Goal: Task Accomplishment & Management: Use online tool/utility

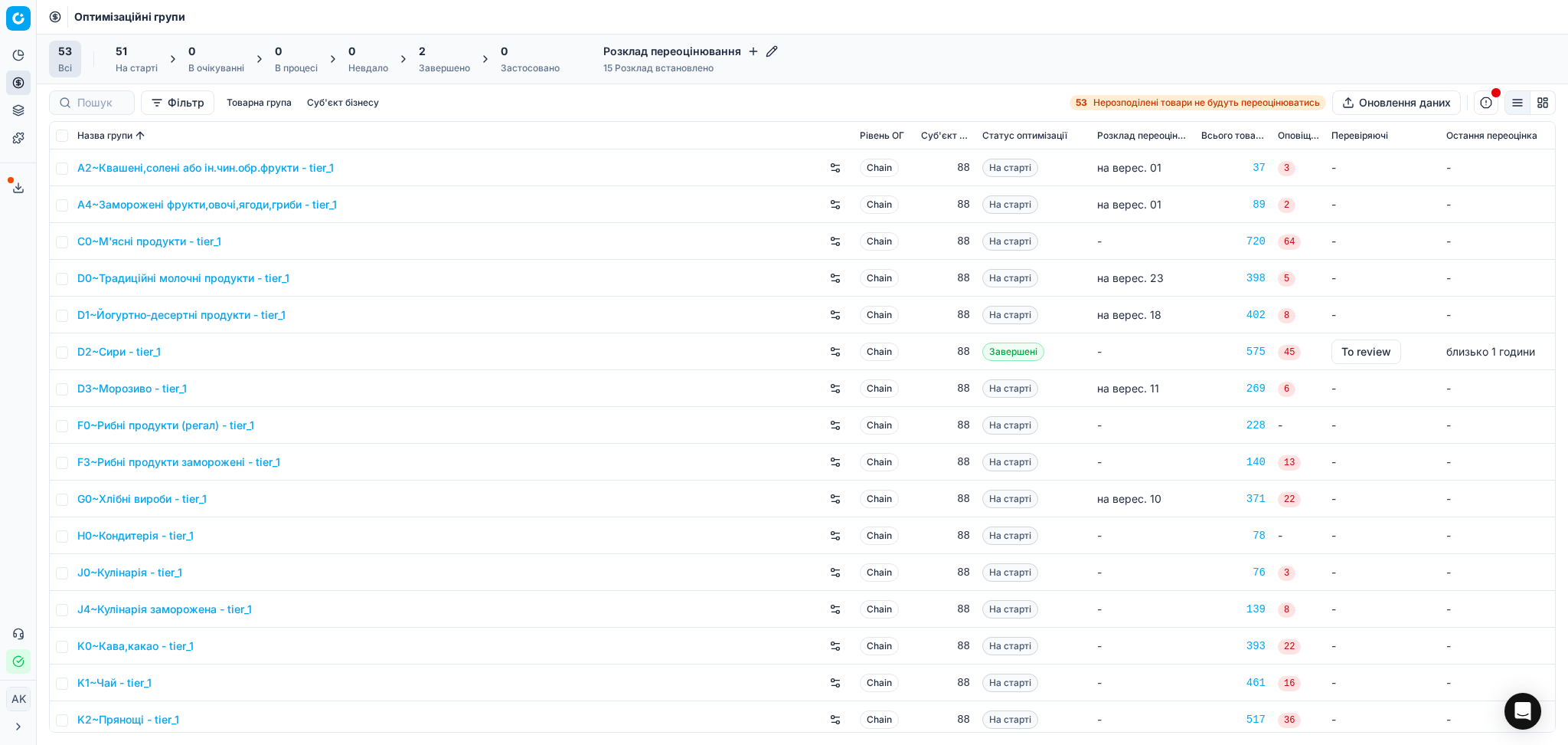
click at [436, 63] on div "Завершено" at bounding box center [444, 68] width 51 height 12
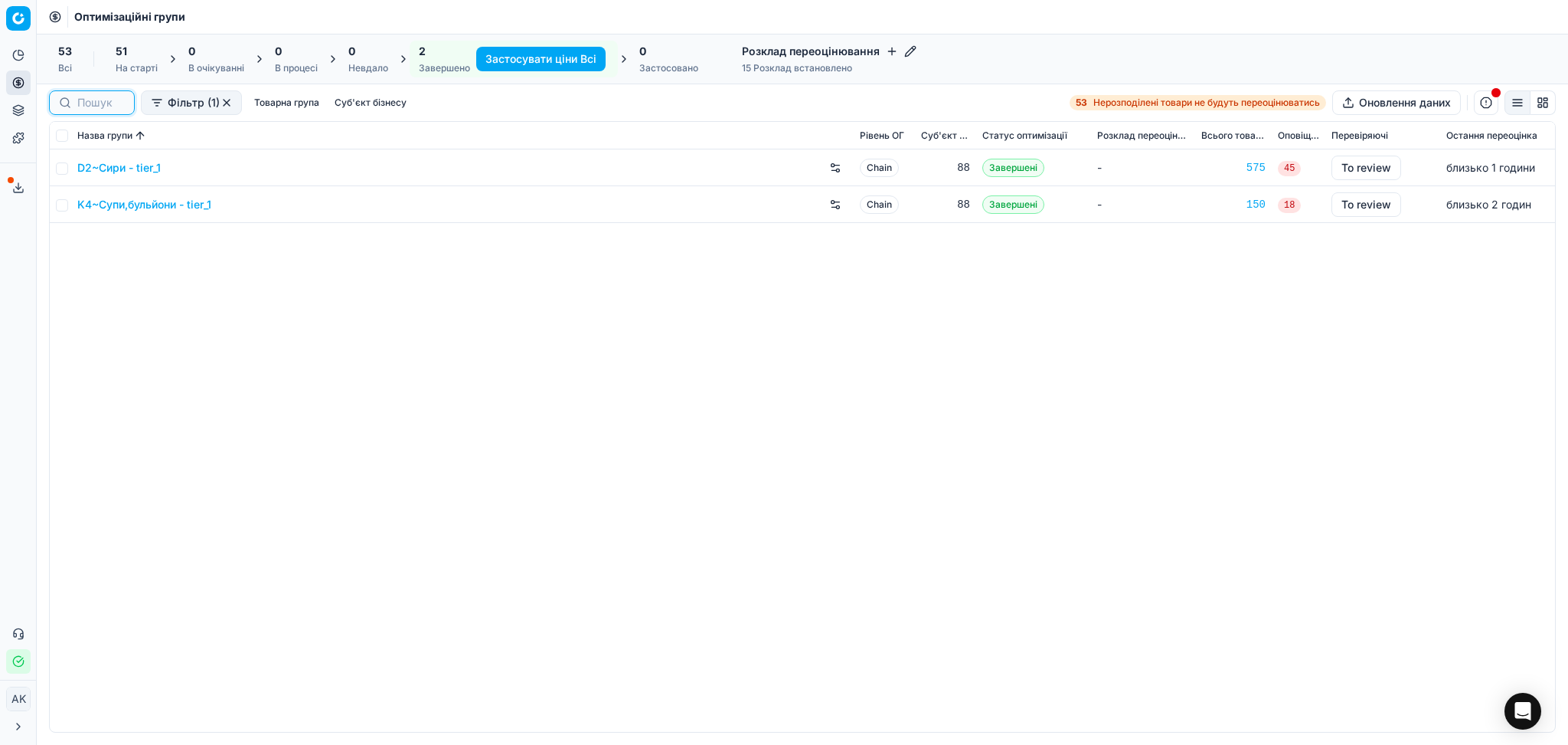
click at [91, 100] on input at bounding box center [102, 103] width 48 height 15
click at [69, 63] on div "Всі" at bounding box center [65, 68] width 14 height 12
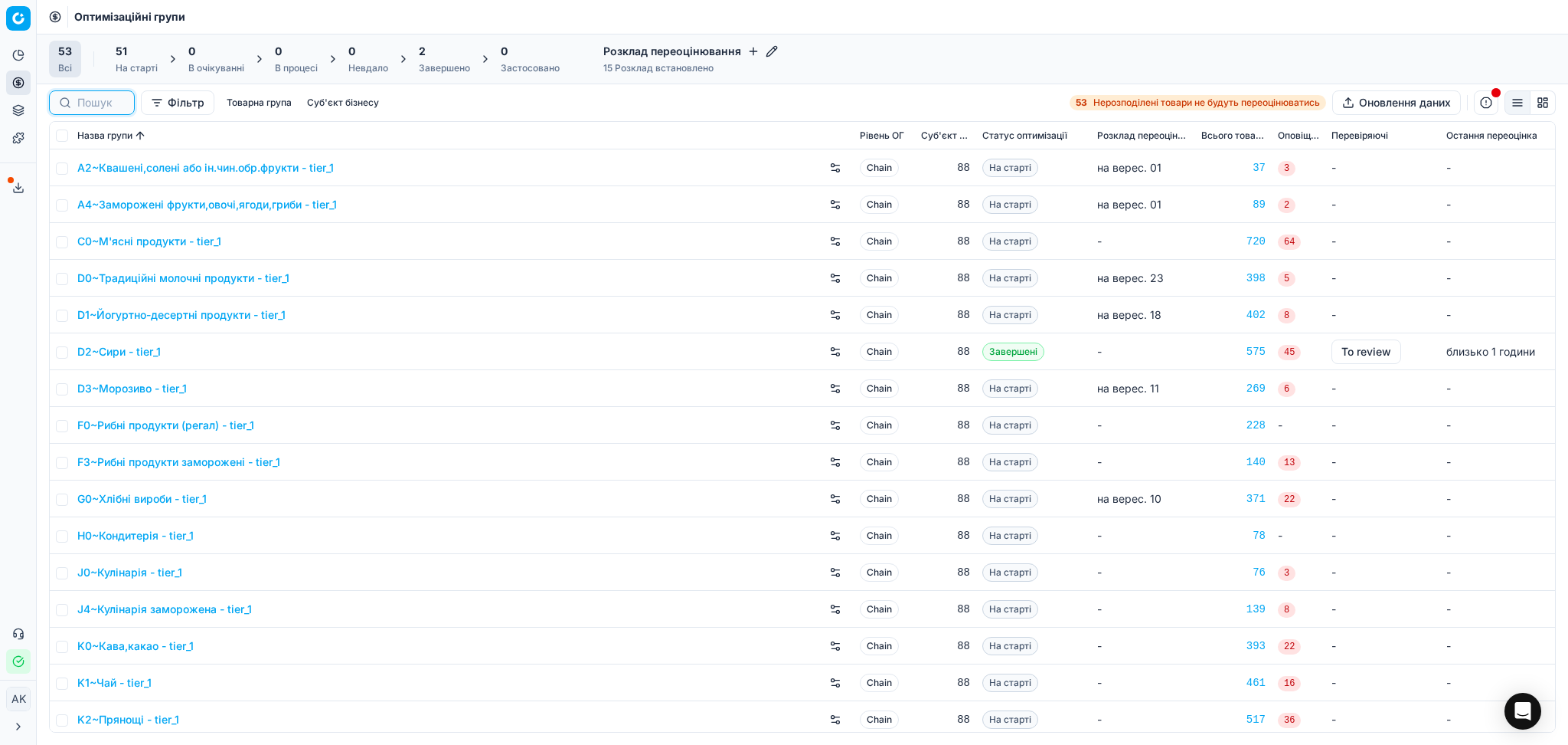
click at [101, 108] on input at bounding box center [102, 103] width 48 height 15
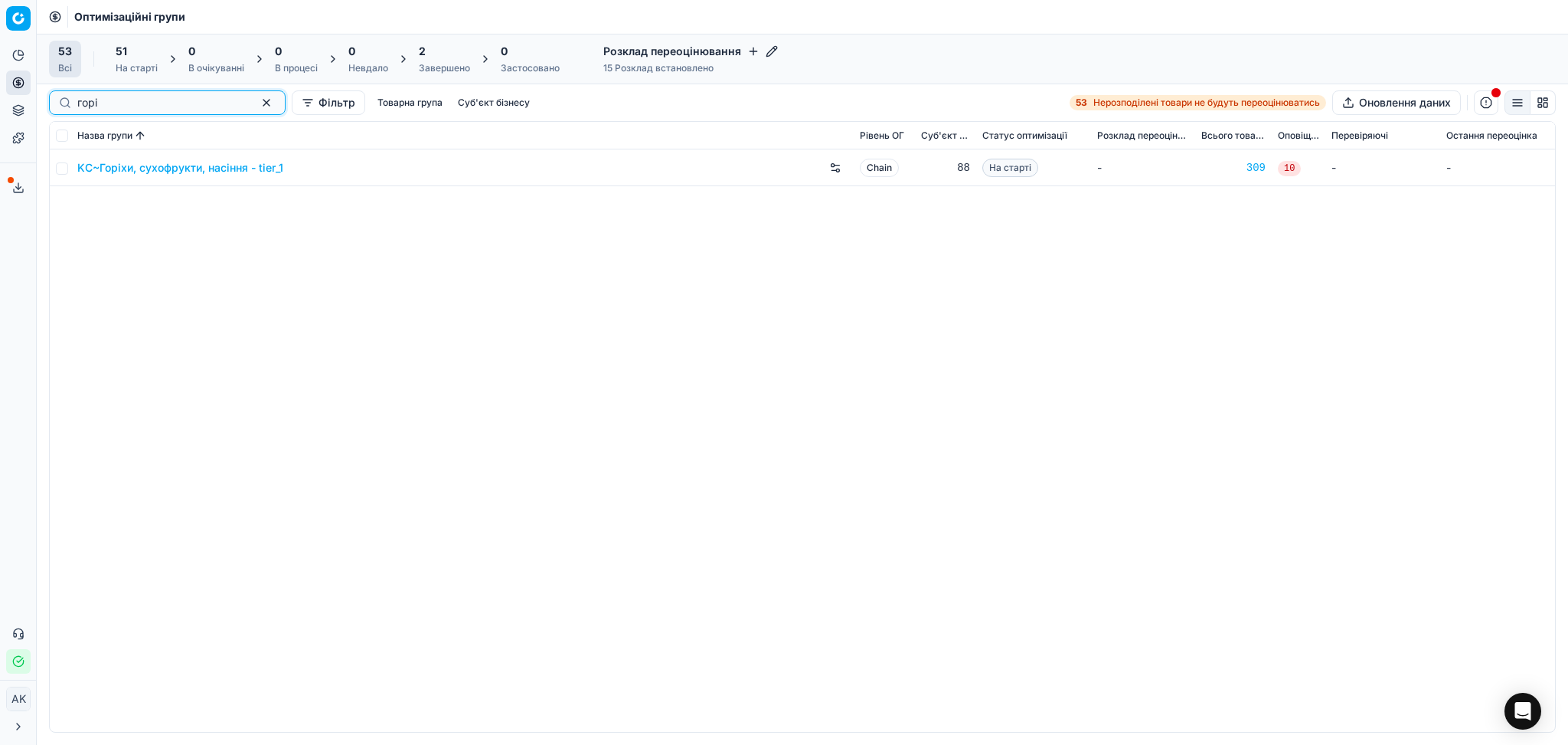
type input "горі"
click at [190, 161] on link "KC~Горіхи, сухофрукти, насіння - tier_1" at bounding box center [180, 167] width 206 height 15
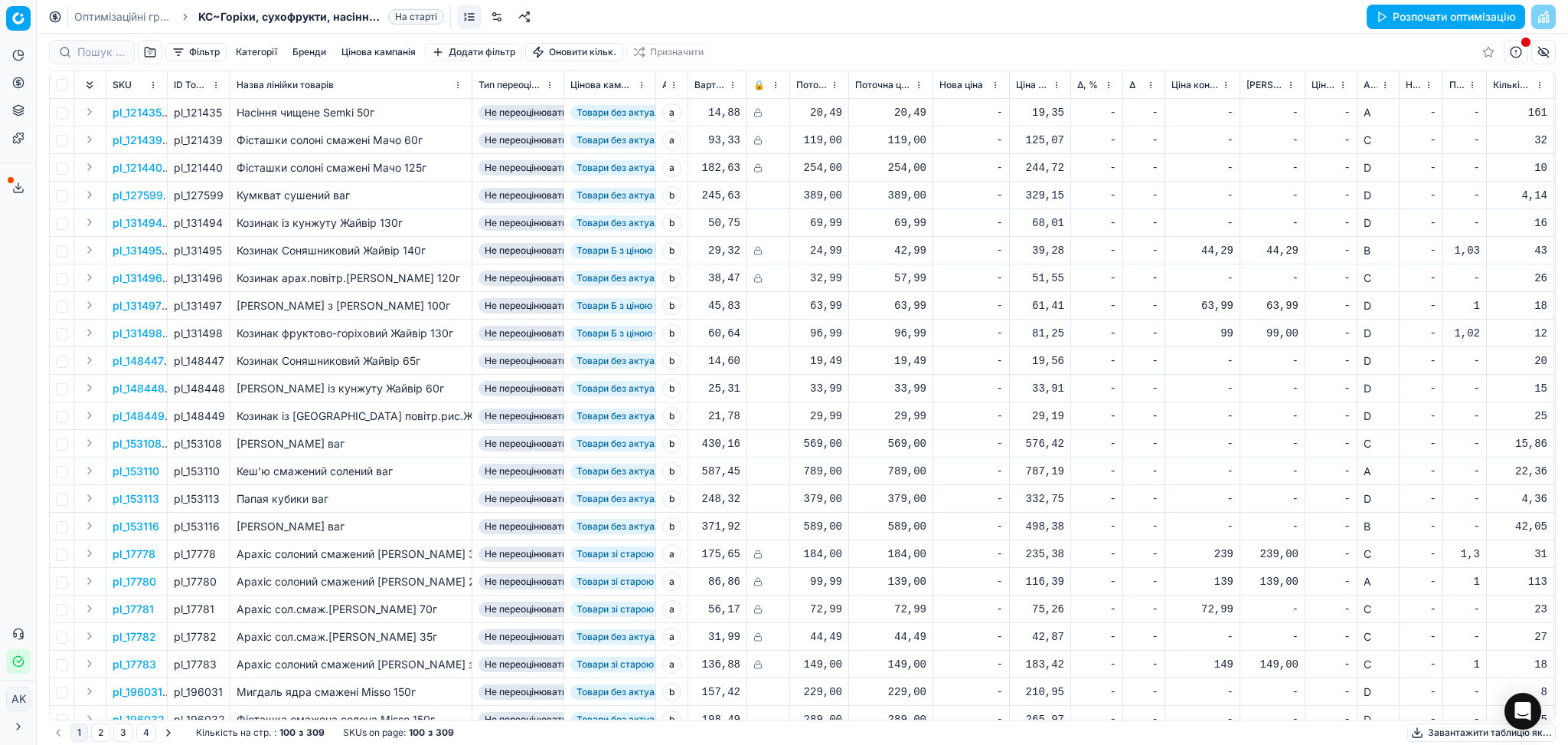
click at [1410, 11] on button "Розпочати оптимізацію" at bounding box center [1447, 16] width 159 height 25
click at [103, 7] on div "Оптимізаційні групи KC~Горіхи, сухофрукти, насіння - tier_1 В процесі Зупинити …" at bounding box center [802, 16] width 1531 height 33
